Goal: Check status: Check status

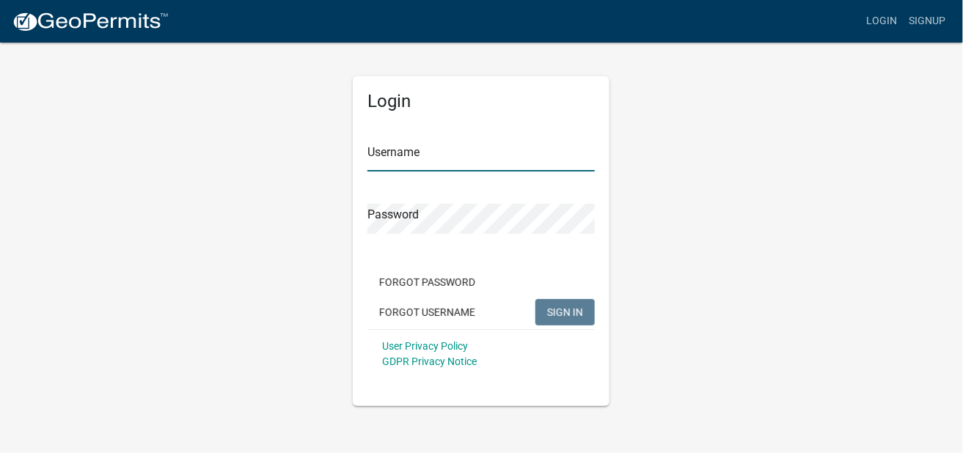
click at [380, 164] on input "Username" at bounding box center [481, 157] width 227 height 30
type input "concordtank"
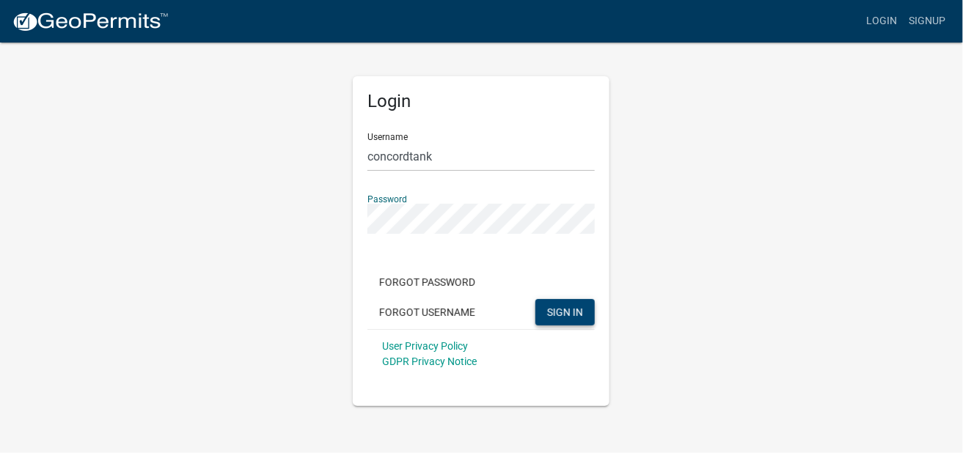
click at [550, 315] on span "SIGN IN" at bounding box center [565, 312] width 36 height 12
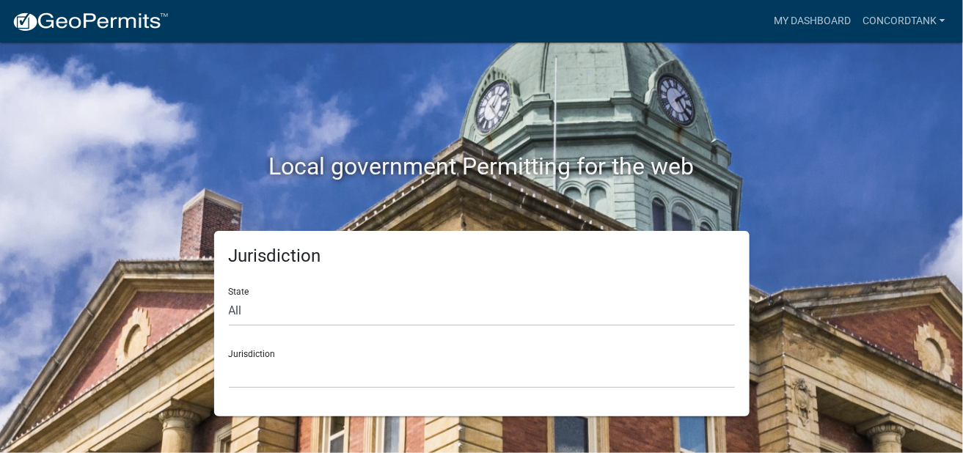
click at [274, 353] on div "Jurisdiction [GEOGRAPHIC_DATA], [US_STATE] [GEOGRAPHIC_DATA], [US_STATE][PERSON…" at bounding box center [482, 363] width 506 height 51
click at [241, 308] on select "All [US_STATE] [US_STATE] [US_STATE] [US_STATE] [US_STATE] [US_STATE] [US_STATE…" at bounding box center [482, 311] width 506 height 30
select select "[US_STATE]"
click at [229, 296] on select "All [US_STATE] [US_STATE] [US_STATE] [US_STATE] [US_STATE] [US_STATE] [US_STATE…" at bounding box center [482, 311] width 506 height 30
click at [260, 356] on div "Jurisdiction [GEOGRAPHIC_DATA], [US_STATE][PERSON_NAME][GEOGRAPHIC_DATA], [US_S…" at bounding box center [482, 363] width 506 height 51
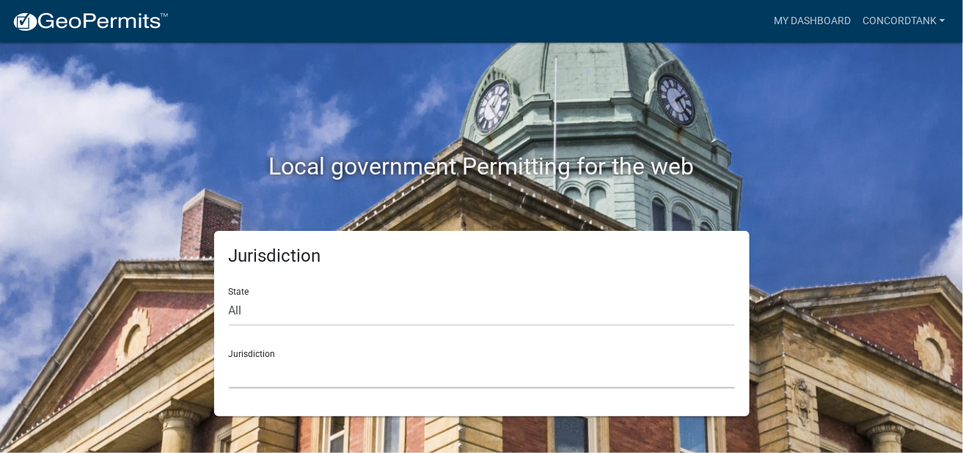
click at [291, 382] on select "[GEOGRAPHIC_DATA], [US_STATE][PERSON_NAME][GEOGRAPHIC_DATA], [US_STATE][PERSON_…" at bounding box center [482, 374] width 506 height 30
click at [334, 382] on select "[GEOGRAPHIC_DATA], [US_STATE][PERSON_NAME][GEOGRAPHIC_DATA], [US_STATE][PERSON_…" at bounding box center [482, 374] width 506 height 30
click at [261, 351] on div "Jurisdiction [GEOGRAPHIC_DATA], [US_STATE][PERSON_NAME][GEOGRAPHIC_DATA], [US_S…" at bounding box center [482, 363] width 506 height 51
click at [251, 357] on div "Jurisdiction [GEOGRAPHIC_DATA], [US_STATE][PERSON_NAME][GEOGRAPHIC_DATA], [US_S…" at bounding box center [482, 363] width 506 height 51
click at [245, 332] on form "State All [US_STATE] [US_STATE] [US_STATE] [US_STATE] [US_STATE] [US_STATE] [US…" at bounding box center [482, 332] width 506 height 113
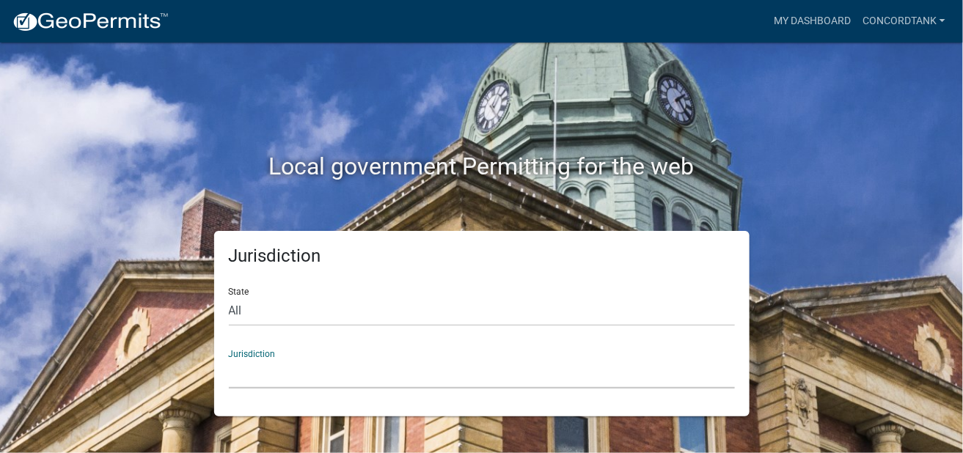
click at [258, 381] on select "[GEOGRAPHIC_DATA], [US_STATE][PERSON_NAME][GEOGRAPHIC_DATA], [US_STATE][PERSON_…" at bounding box center [482, 374] width 506 height 30
click at [253, 356] on div "Jurisdiction [GEOGRAPHIC_DATA], [US_STATE][PERSON_NAME][GEOGRAPHIC_DATA], [US_S…" at bounding box center [482, 363] width 506 height 51
click at [308, 373] on select "[GEOGRAPHIC_DATA], [US_STATE][PERSON_NAME][GEOGRAPHIC_DATA], [US_STATE][PERSON_…" at bounding box center [482, 374] width 506 height 30
click at [383, 390] on div "Jurisdiction State All [US_STATE] [US_STATE] [US_STATE] [US_STATE] [US_STATE] […" at bounding box center [482, 324] width 536 height 186
click at [277, 365] on select "[GEOGRAPHIC_DATA], [US_STATE][PERSON_NAME][GEOGRAPHIC_DATA], [US_STATE][PERSON_…" at bounding box center [482, 374] width 506 height 30
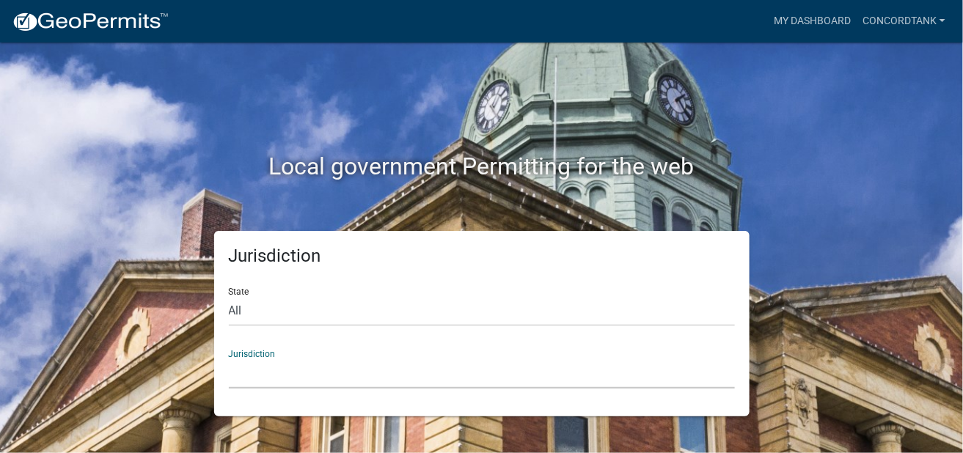
click at [833, 215] on div "Local government Permitting for the web" at bounding box center [482, 137] width 837 height 188
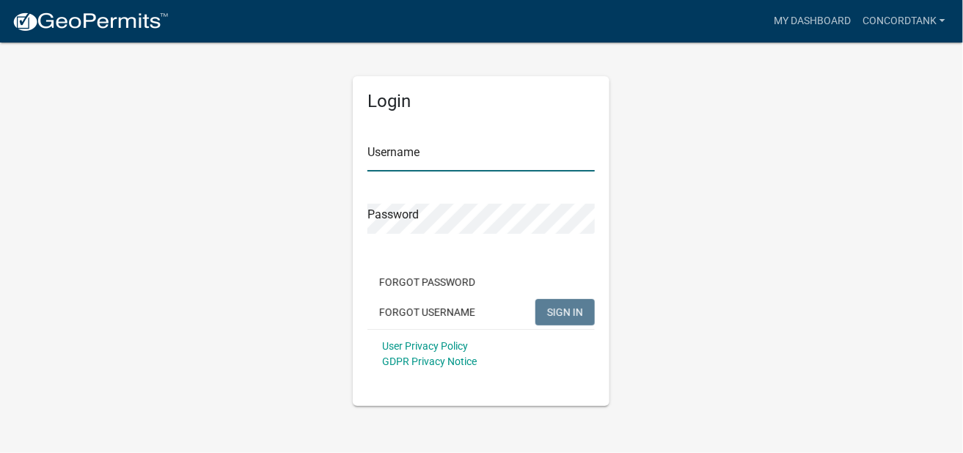
click at [421, 152] on input "Username" at bounding box center [481, 157] width 227 height 30
type input "concordtank"
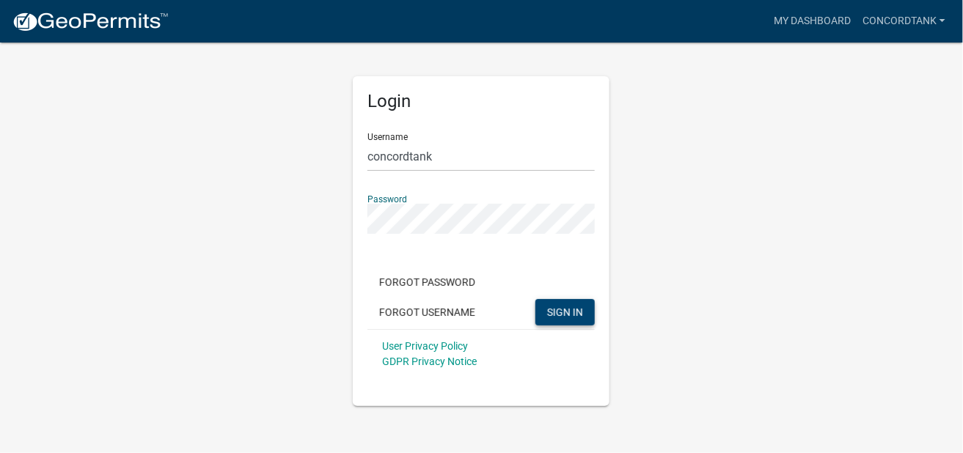
click at [571, 318] on button "SIGN IN" at bounding box center [565, 312] width 59 height 26
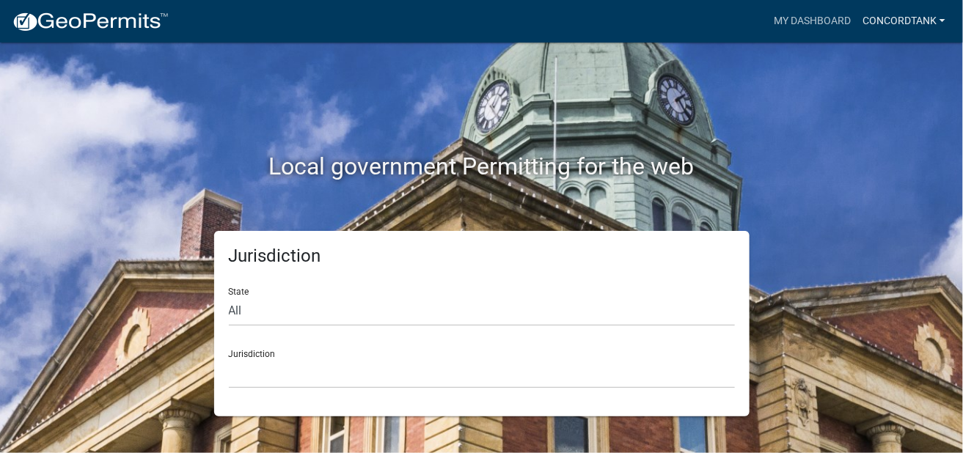
click at [909, 22] on link "concordtank" at bounding box center [904, 21] width 95 height 28
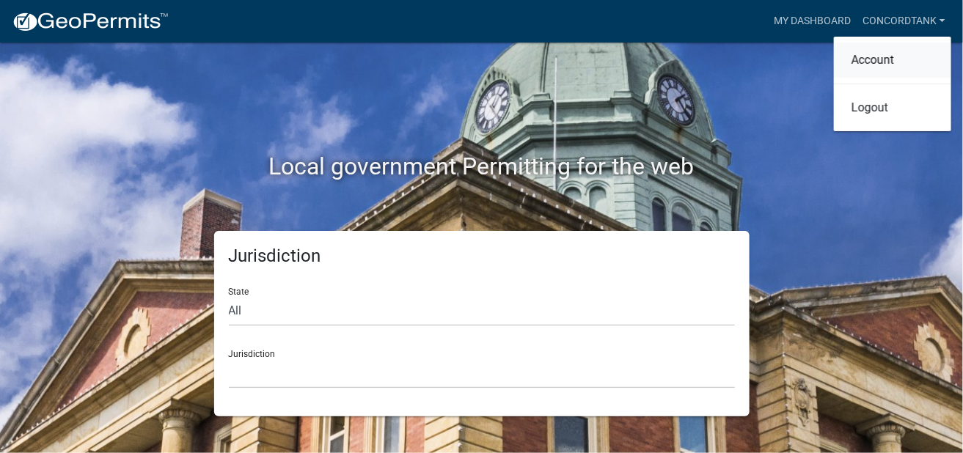
click at [889, 61] on link "Account" at bounding box center [892, 60] width 117 height 35
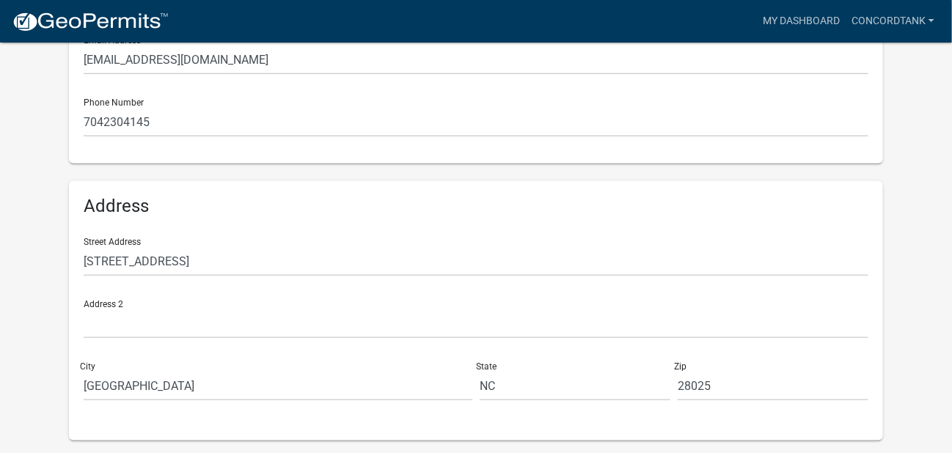
scroll to position [401, 0]
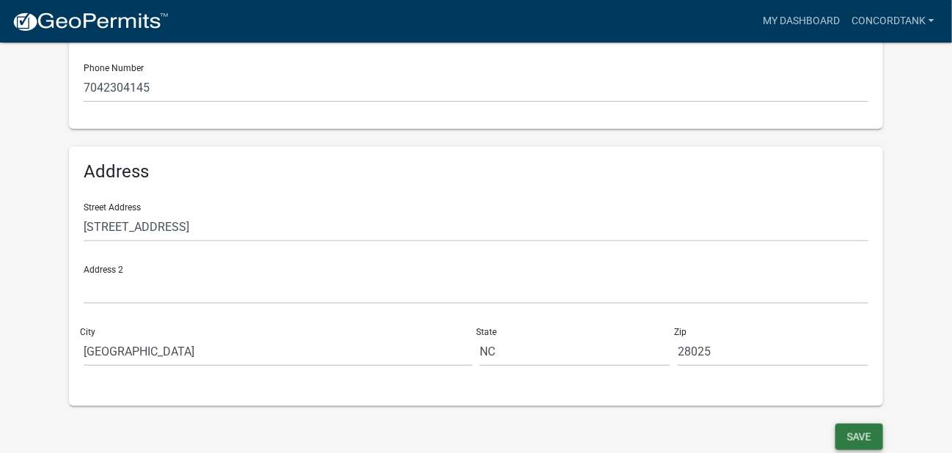
click at [857, 439] on button "Save" at bounding box center [860, 437] width 48 height 26
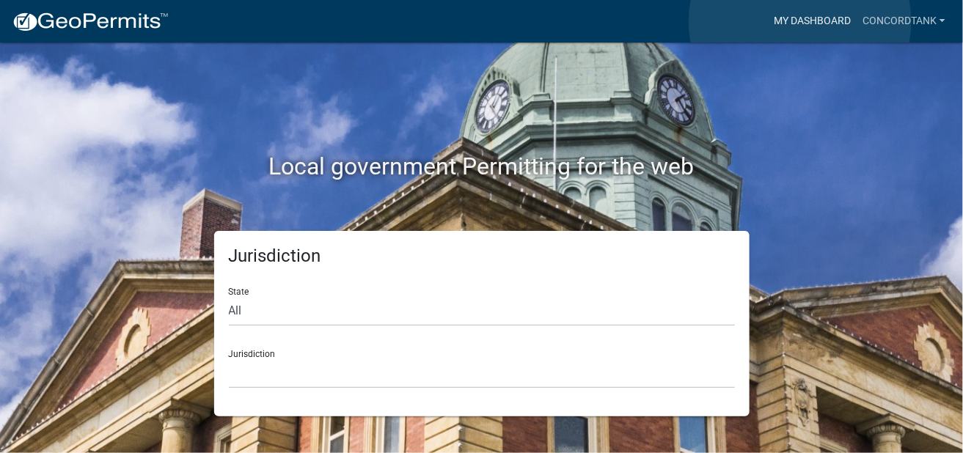
click at [801, 21] on link "My Dashboard" at bounding box center [812, 21] width 89 height 28
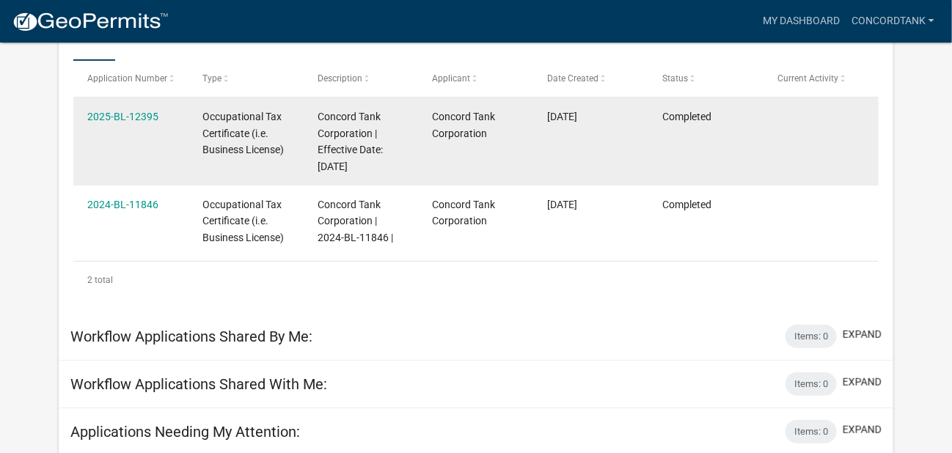
scroll to position [301, 0]
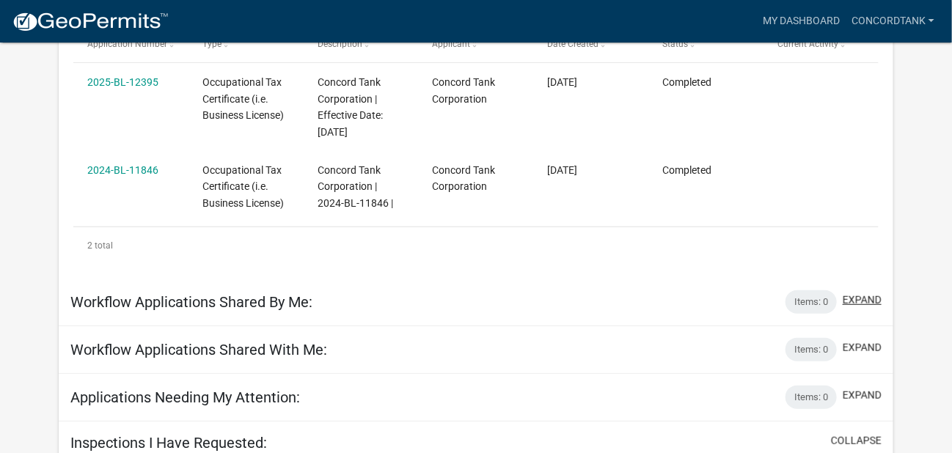
click at [864, 304] on button "expand" at bounding box center [862, 300] width 39 height 15
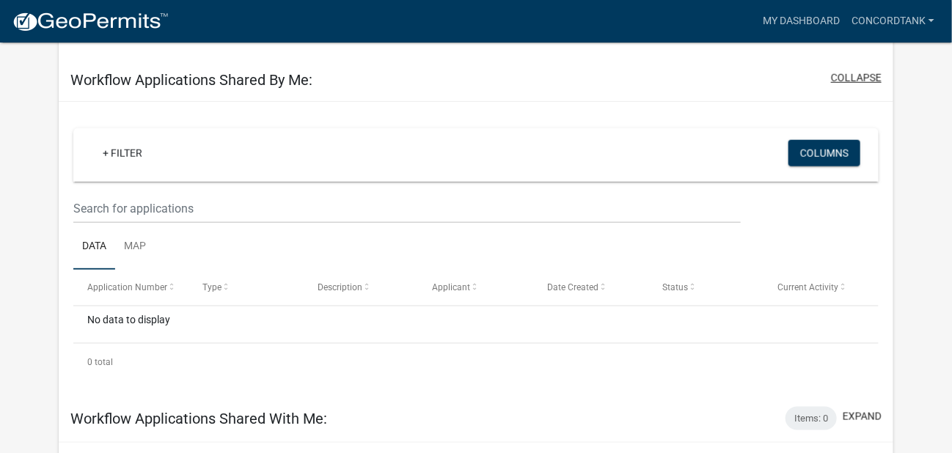
scroll to position [447, 0]
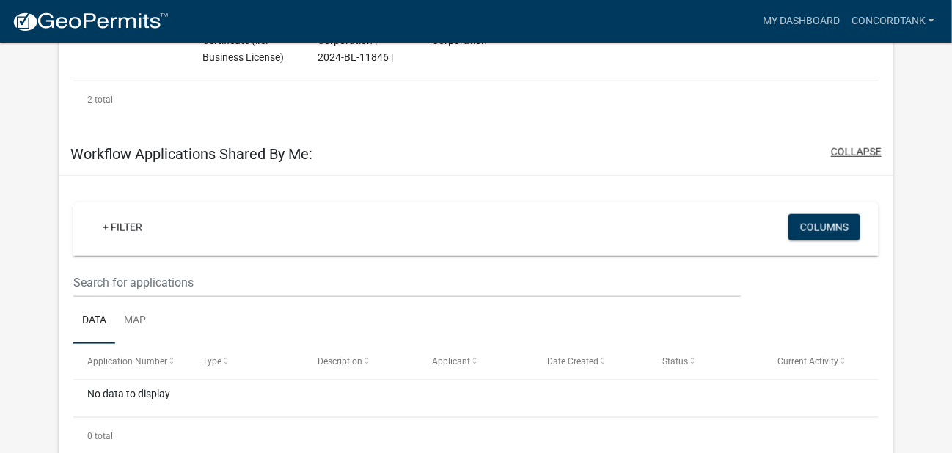
click at [860, 150] on button "collapse" at bounding box center [856, 152] width 51 height 15
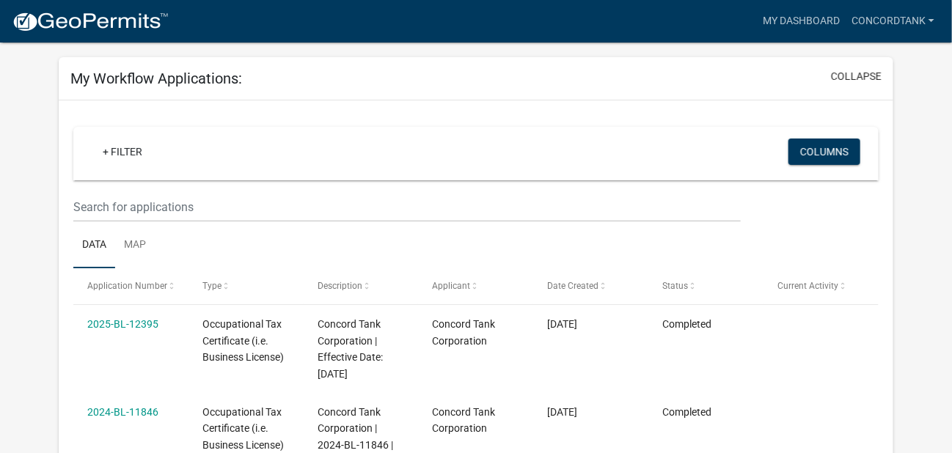
scroll to position [73, 0]
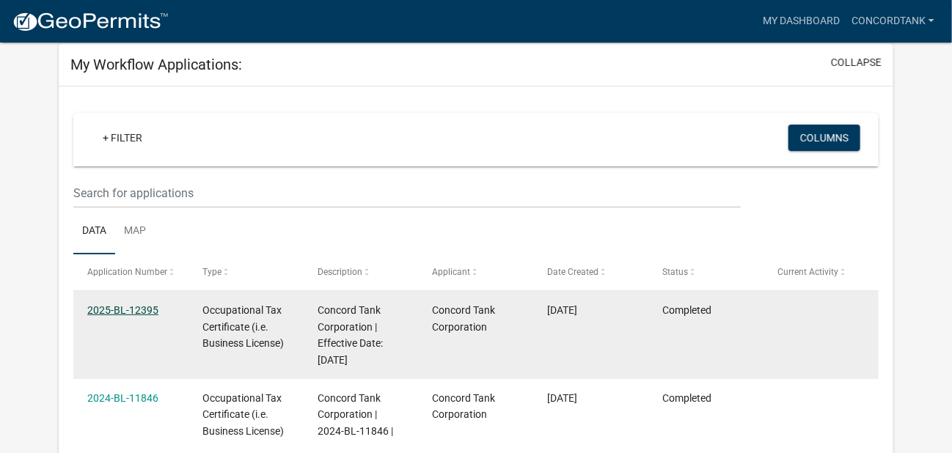
click at [147, 310] on link "2025-BL-12395" at bounding box center [122, 311] width 71 height 12
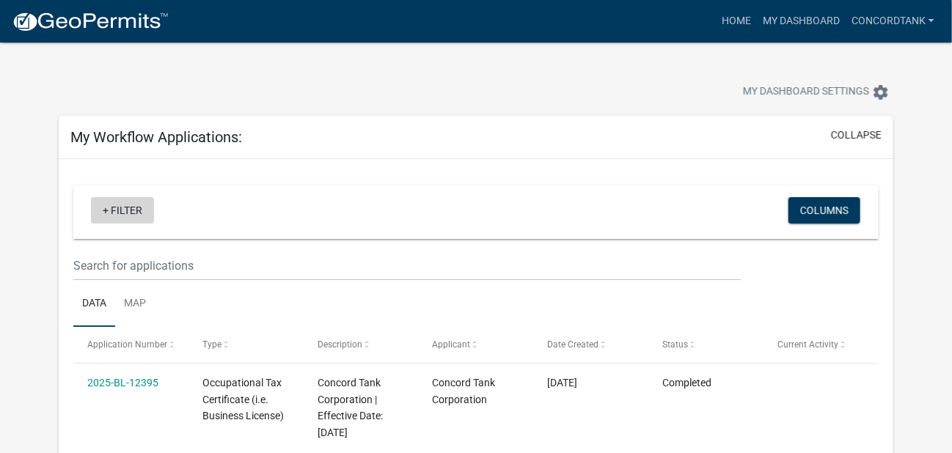
click at [131, 211] on link "+ Filter" at bounding box center [122, 210] width 63 height 26
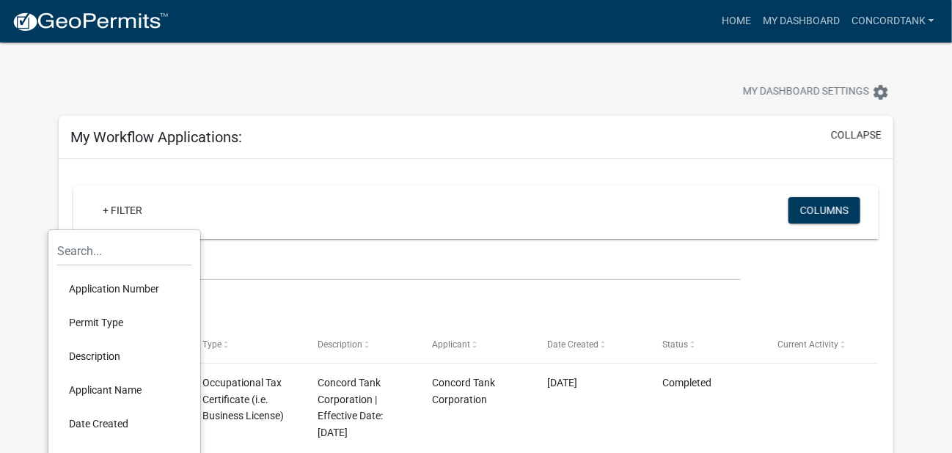
click at [321, 201] on div "+ Filter" at bounding box center [344, 212] width 528 height 30
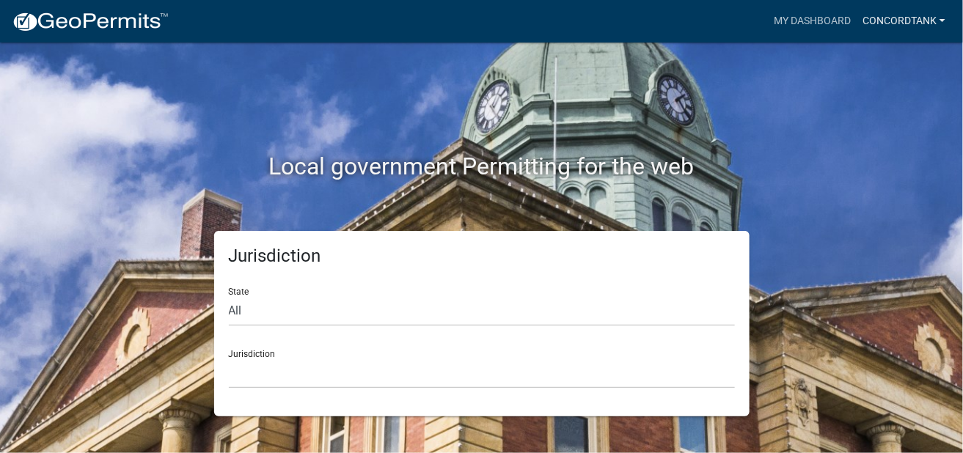
click at [919, 17] on link "concordtank" at bounding box center [904, 21] width 95 height 28
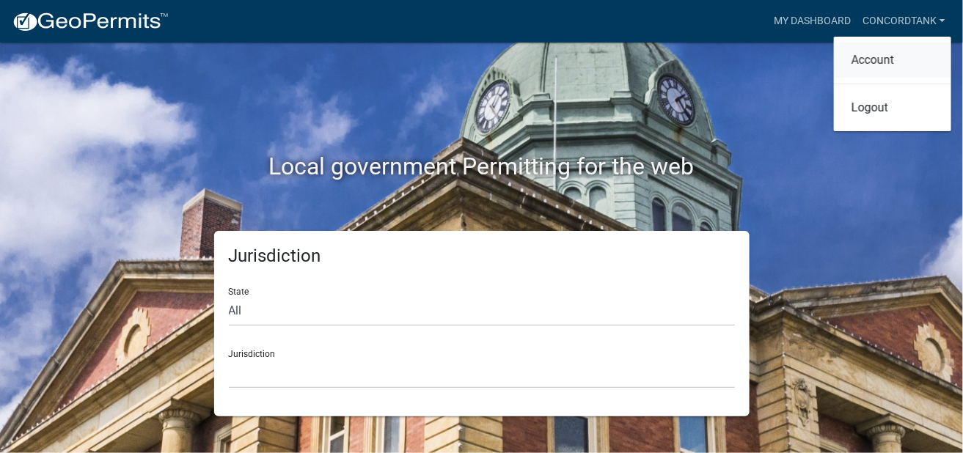
click at [884, 58] on link "Account" at bounding box center [892, 60] width 117 height 35
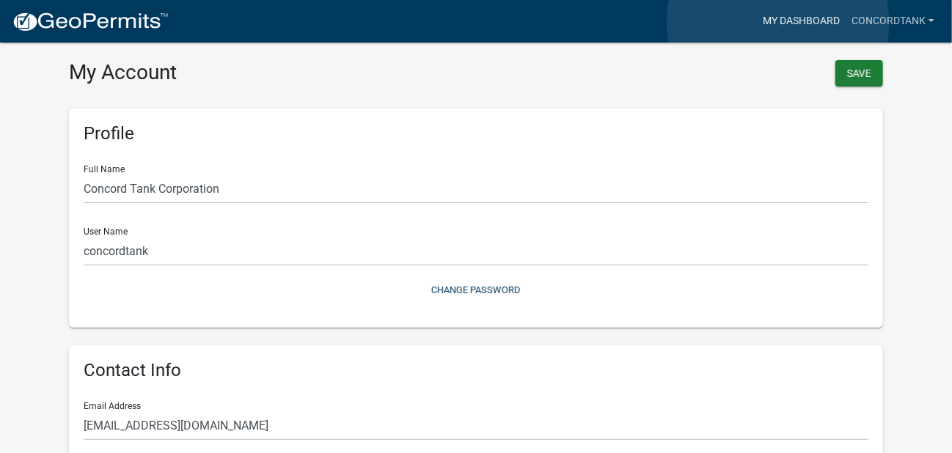
click at [779, 23] on link "My Dashboard" at bounding box center [801, 21] width 89 height 28
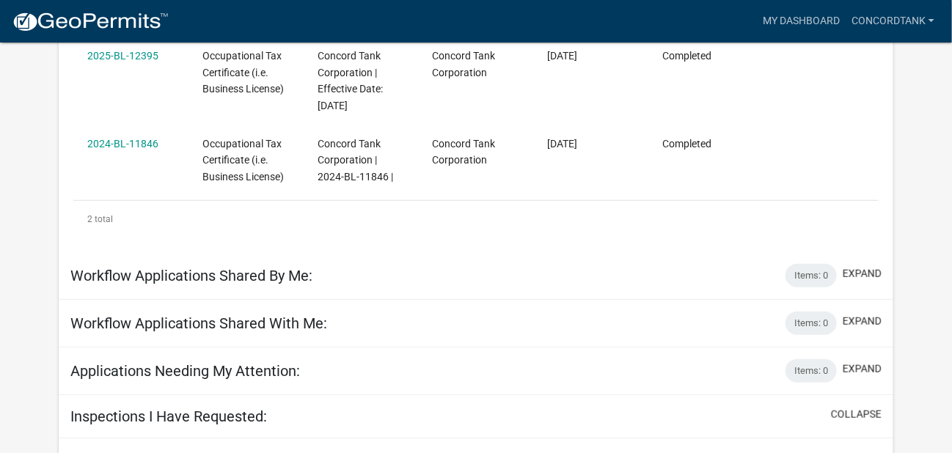
scroll to position [340, 0]
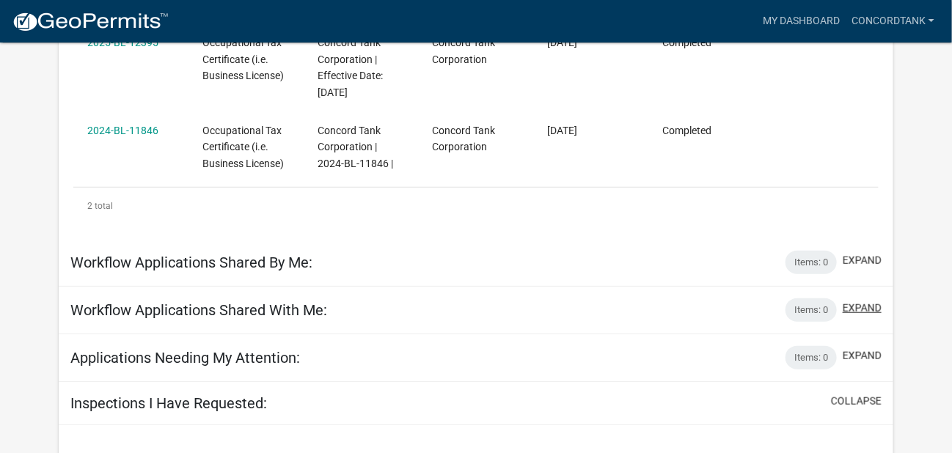
click at [855, 307] on button "expand" at bounding box center [862, 308] width 39 height 15
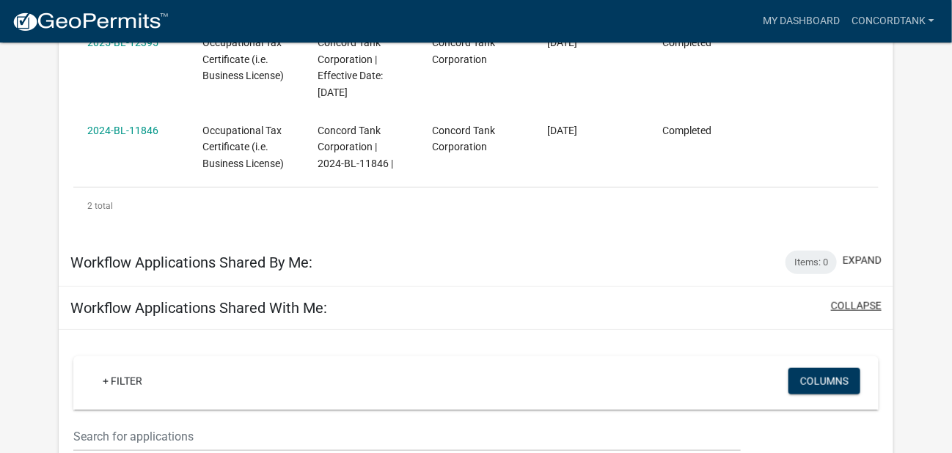
click at [855, 307] on button "collapse" at bounding box center [856, 306] width 51 height 15
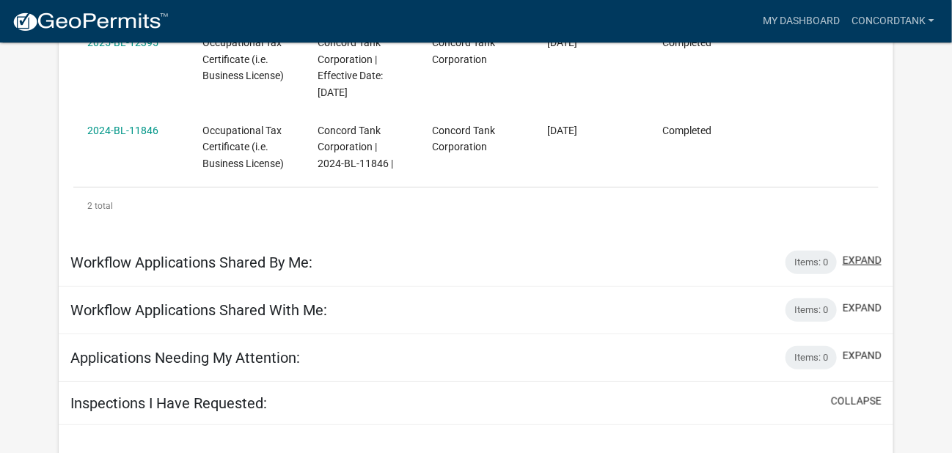
click at [854, 260] on button "expand" at bounding box center [862, 260] width 39 height 15
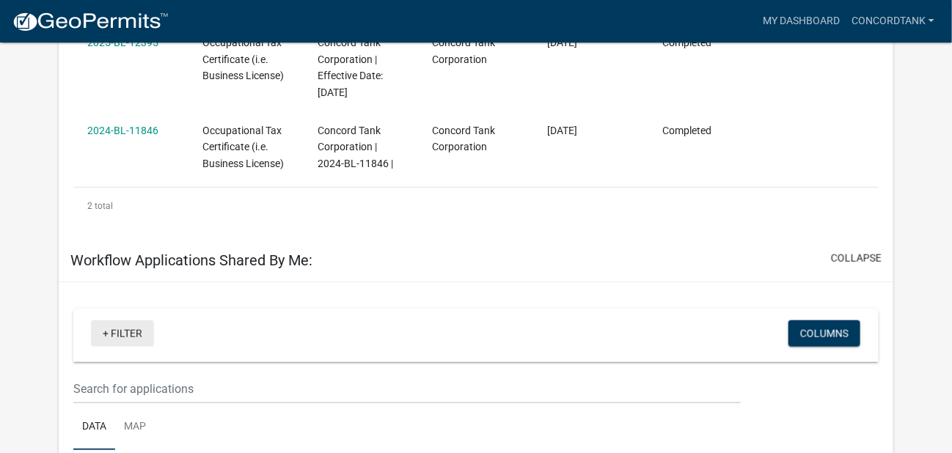
click at [131, 332] on link "+ Filter" at bounding box center [122, 334] width 63 height 26
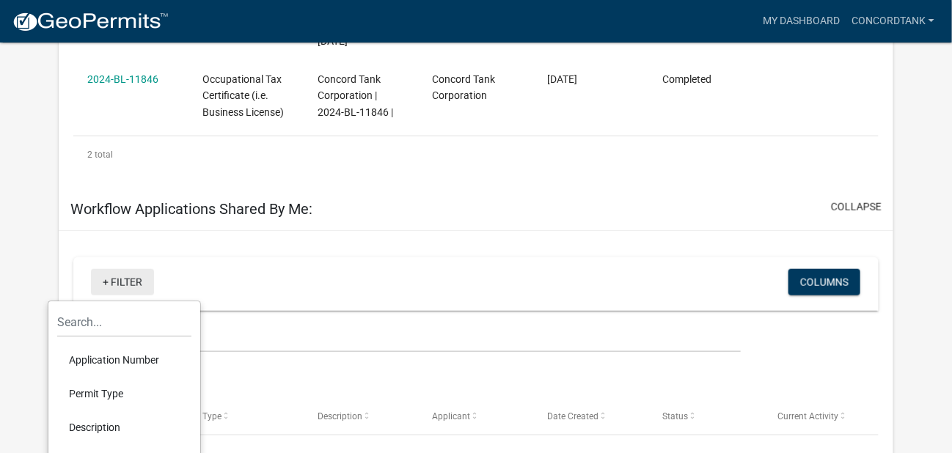
scroll to position [415, 0]
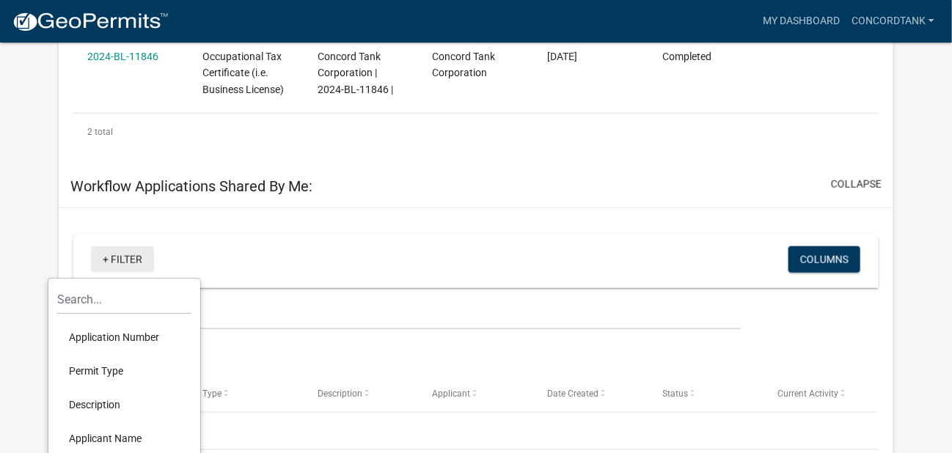
click at [131, 264] on link "+ Filter" at bounding box center [122, 260] width 63 height 26
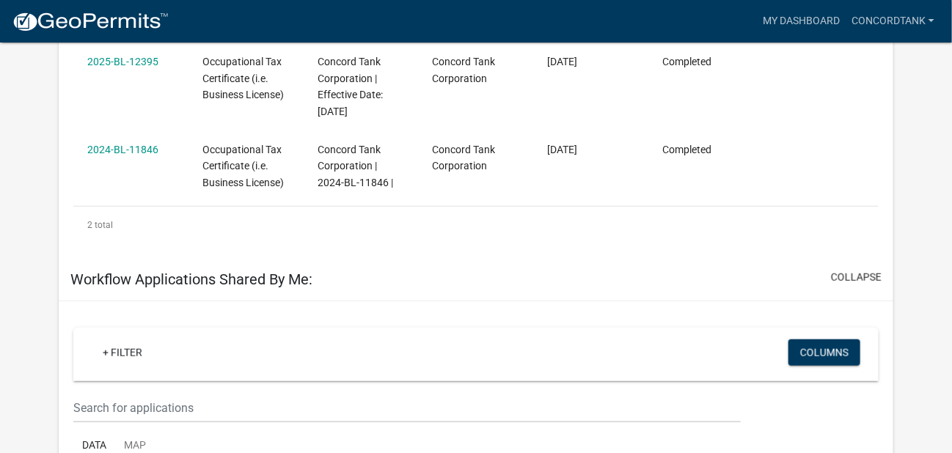
scroll to position [194, 0]
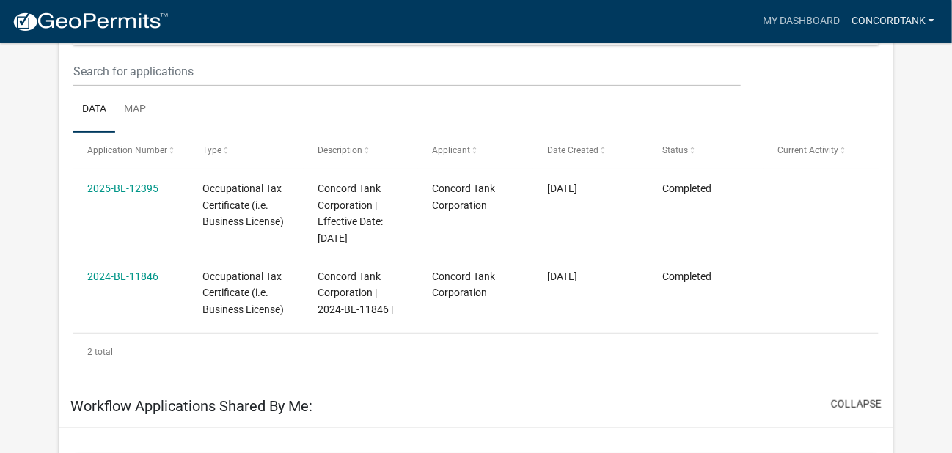
click at [912, 23] on link "concordtank" at bounding box center [893, 21] width 95 height 28
click at [873, 109] on link "Logout" at bounding box center [881, 107] width 117 height 35
